Goal: Task Accomplishment & Management: Manage account settings

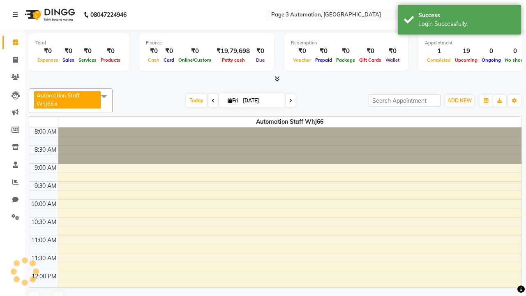
select select "en"
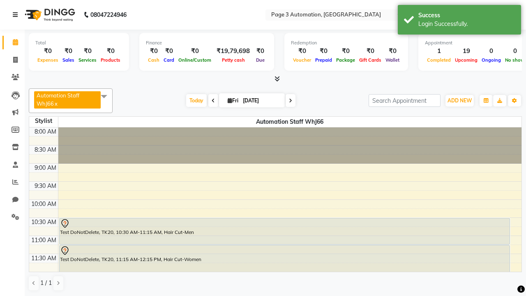
click at [17, 15] on icon at bounding box center [15, 15] width 5 height 6
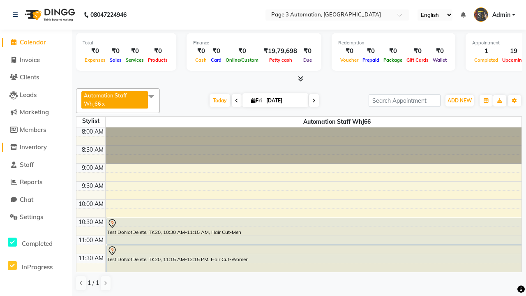
click at [36, 147] on span "Inventory" at bounding box center [33, 147] width 27 height 8
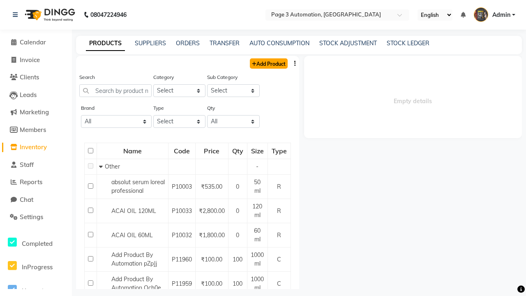
click at [268, 63] on link "Add Product" at bounding box center [269, 63] width 38 height 10
select select "true"
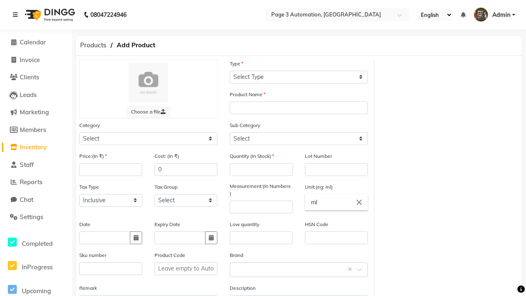
select select "C"
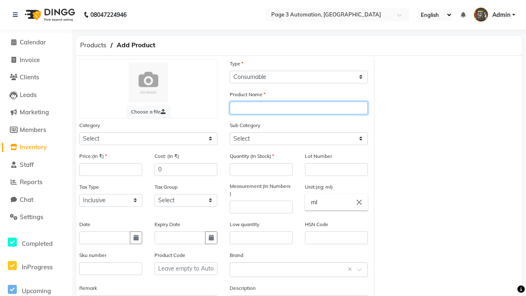
type input "Auto Product 8VG0"
select select "41401000"
type input "Auto Product 8VG0"
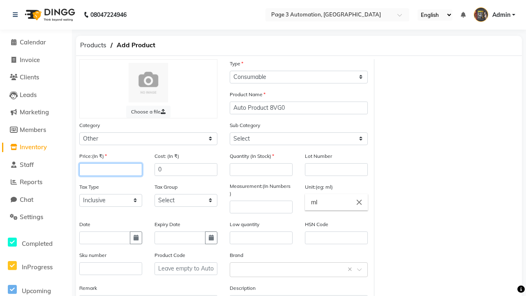
type input "100"
select select "41401002"
type input "100"
type input "150"
type input "100"
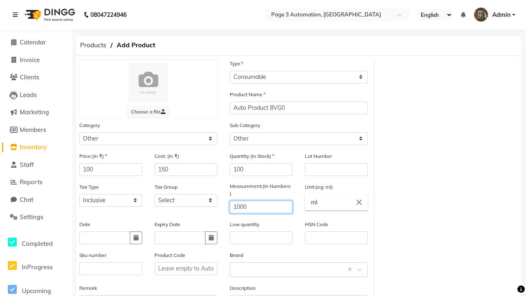
type input "1000"
type textarea "This Product is Created by Automation"
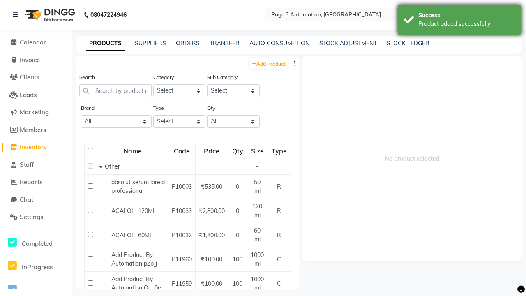
click at [459, 21] on div "Product added successfully!" at bounding box center [466, 24] width 97 height 9
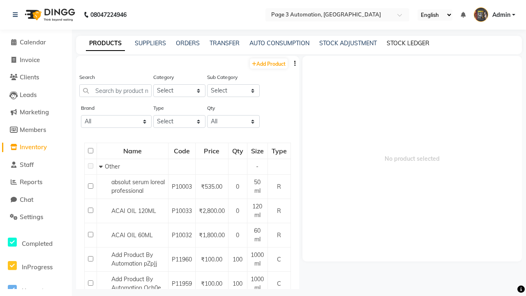
click at [408, 43] on link "STOCK LEDGER" at bounding box center [408, 42] width 43 height 7
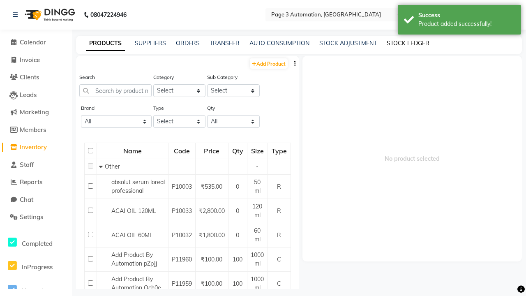
select select "all"
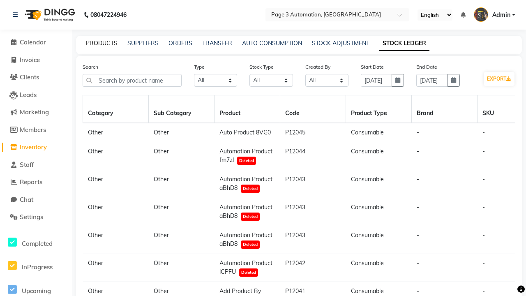
click at [101, 43] on link "PRODUCTS" at bounding box center [102, 42] width 32 height 7
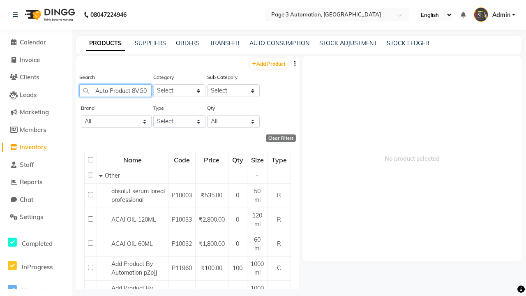
type input "Auto Product 8VG0"
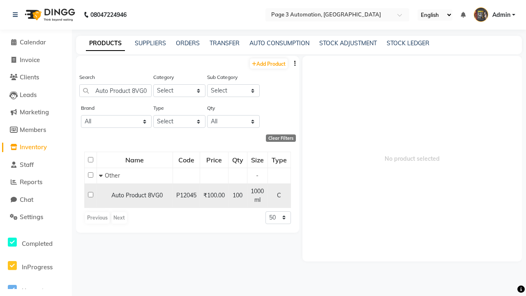
click at [90, 194] on input "checkbox" at bounding box center [90, 194] width 5 height 5
checkbox input "true"
select select
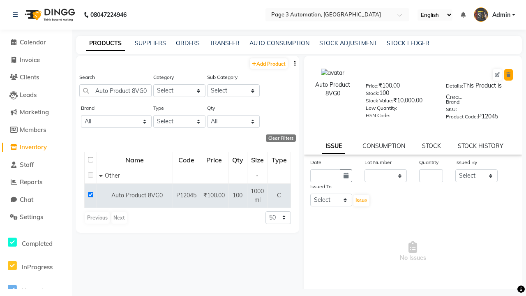
click at [508, 75] on icon at bounding box center [508, 74] width 5 height 5
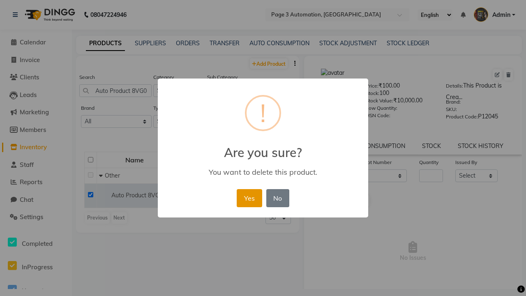
click at [249, 198] on button "Yes" at bounding box center [249, 198] width 25 height 18
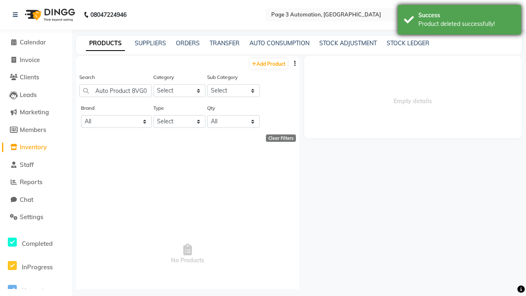
click at [459, 21] on div "Product deleted successfully!" at bounding box center [466, 24] width 97 height 9
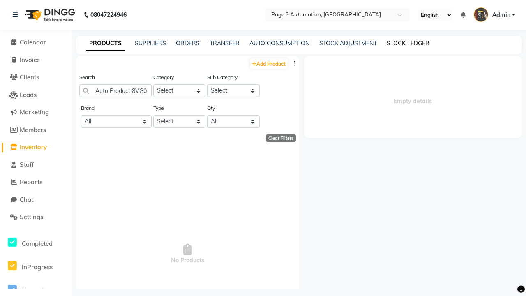
click at [408, 43] on link "STOCK LEDGER" at bounding box center [408, 42] width 43 height 7
